Goal: Information Seeking & Learning: Understand process/instructions

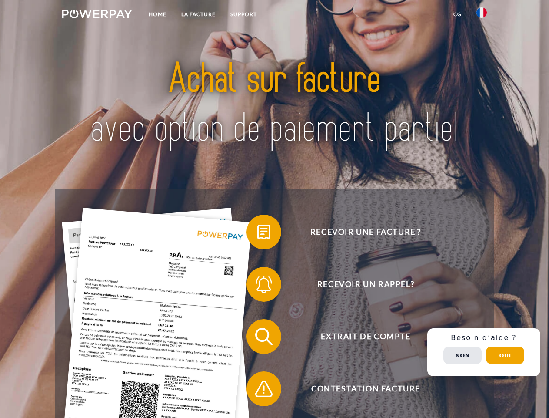
click at [97, 15] on img at bounding box center [97, 14] width 70 height 9
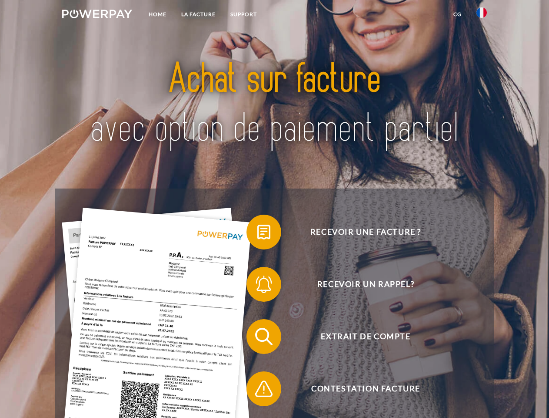
click at [482, 15] on img at bounding box center [482, 12] width 10 height 10
click at [458, 14] on link "CG" at bounding box center [457, 15] width 23 height 16
click at [257, 234] on span at bounding box center [250, 231] width 43 height 43
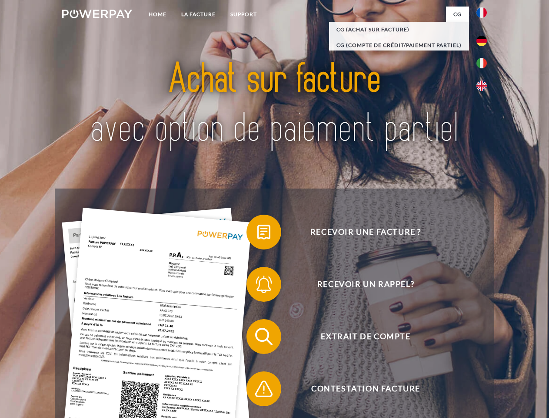
click at [257, 286] on span at bounding box center [250, 283] width 43 height 43
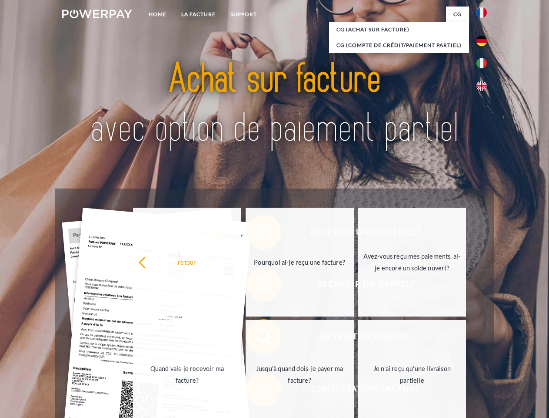
click at [257, 338] on link "Jusqu'à quand dois-je payer ma facture?" at bounding box center [300, 374] width 108 height 109
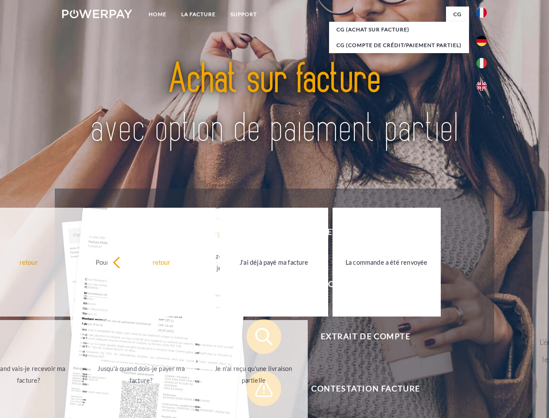
click at [257, 390] on span at bounding box center [250, 388] width 43 height 43
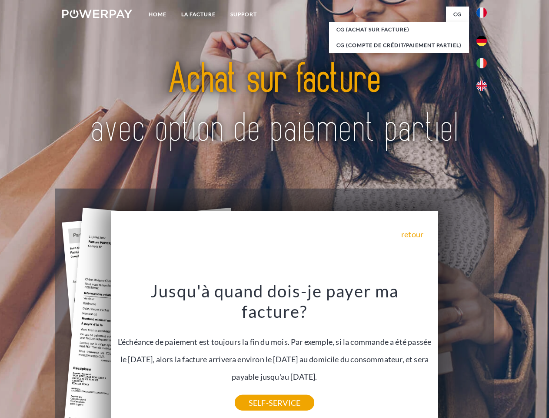
click at [484, 352] on div "Recevoir une facture ? Recevoir un rappel? Extrait de compte retour" at bounding box center [274, 362] width 439 height 348
click at [463, 354] on span "Extrait de compte" at bounding box center [365, 336] width 213 height 35
click at [505, 355] on header "Home LA FACTURE Support" at bounding box center [274, 300] width 549 height 601
